Goal: Information Seeking & Learning: Learn about a topic

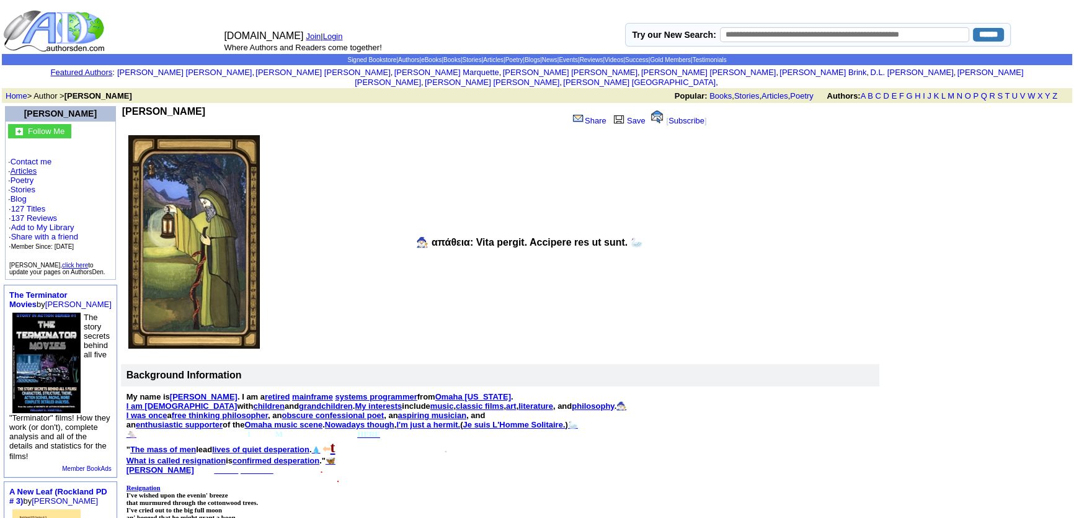
click at [21, 166] on link "Articles" at bounding box center [24, 170] width 27 height 9
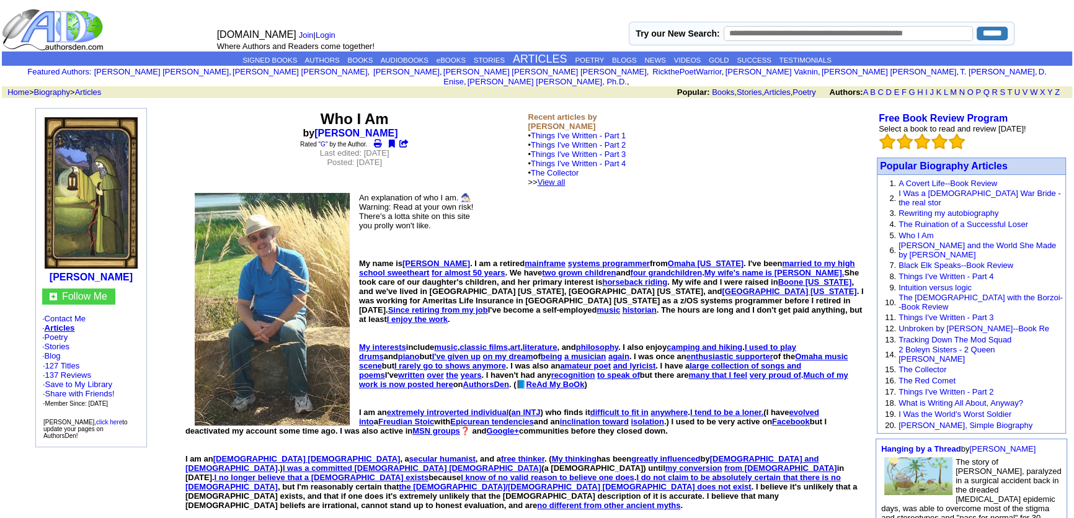
click at [566, 177] on link "View all" at bounding box center [552, 181] width 28 height 9
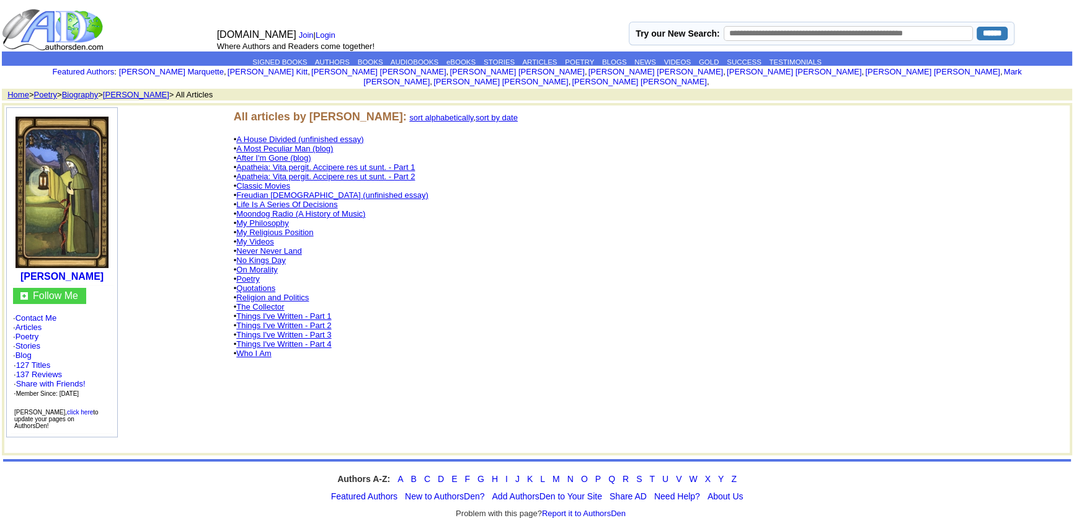
click at [256, 209] on link "Moondog Radio (A History of Music)" at bounding box center [300, 213] width 129 height 9
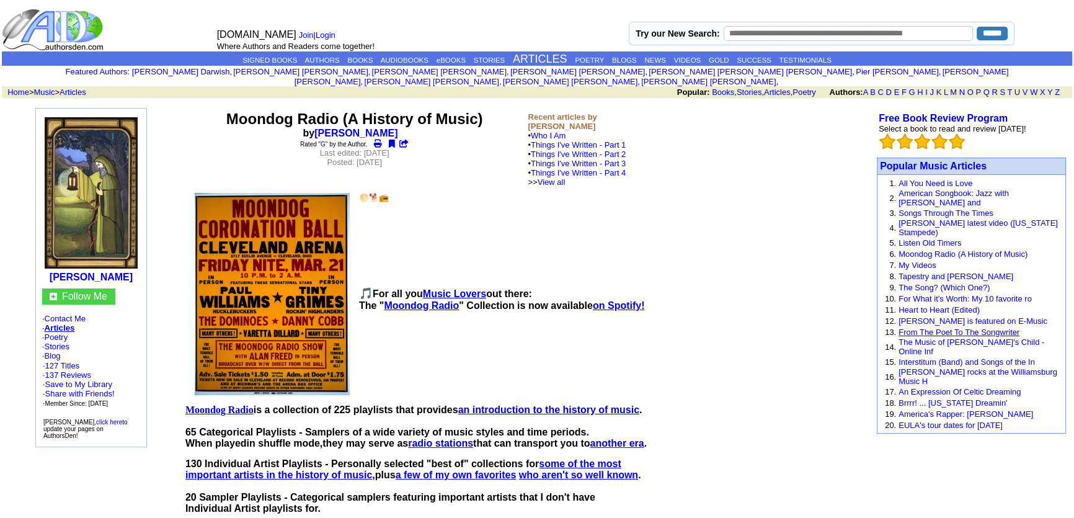
click at [991, 327] on link "From The Poet To The Songwriter" at bounding box center [959, 331] width 121 height 9
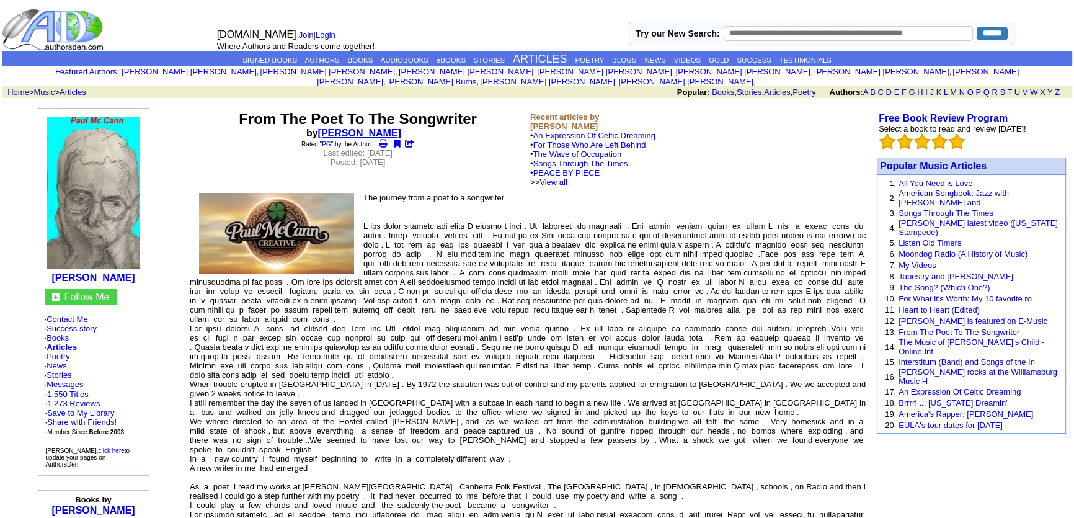
click at [376, 128] on link "[PERSON_NAME]" at bounding box center [359, 133] width 83 height 11
